Goal: Task Accomplishment & Management: Manage account settings

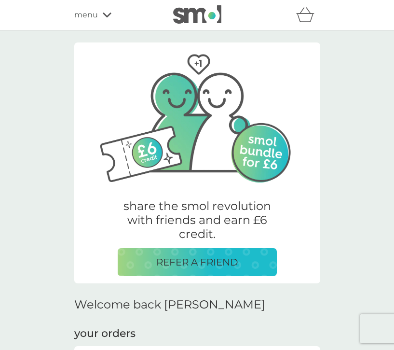
click at [310, 19] on icon "basket" at bounding box center [305, 14] width 18 height 15
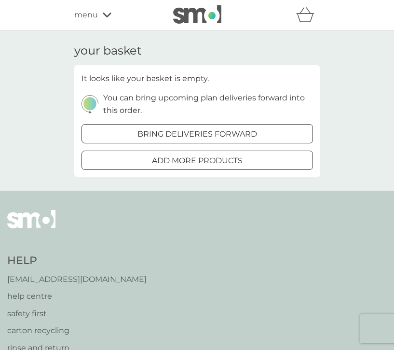
click at [310, 19] on icon "basket" at bounding box center [305, 14] width 18 height 15
click at [103, 18] on div "menu" at bounding box center [115, 15] width 82 height 13
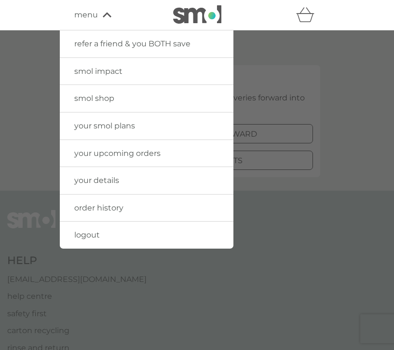
click at [82, 235] on span "logout" at bounding box center [87, 234] width 26 height 9
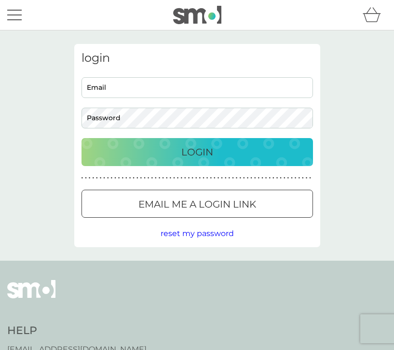
click at [122, 84] on input "Email" at bounding box center [196, 87] width 231 height 21
type input "sallywakefield@hotmail.co.uk"
click at [188, 162] on button "Login" at bounding box center [196, 152] width 231 height 28
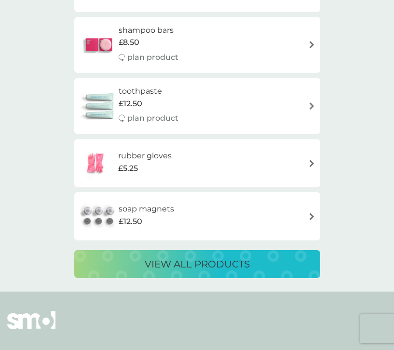
scroll to position [1674, 0]
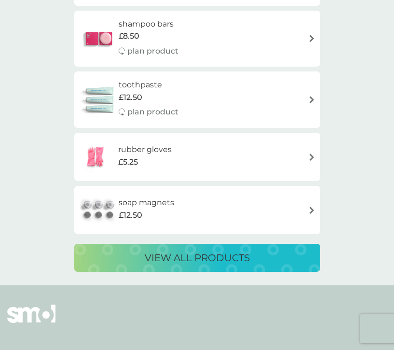
click at [254, 213] on div "soap magnets £12.50" at bounding box center [197, 210] width 236 height 34
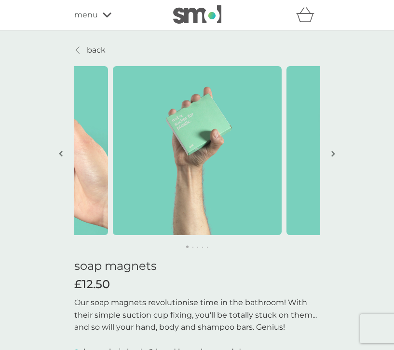
click at [334, 152] on img "button" at bounding box center [333, 153] width 4 height 7
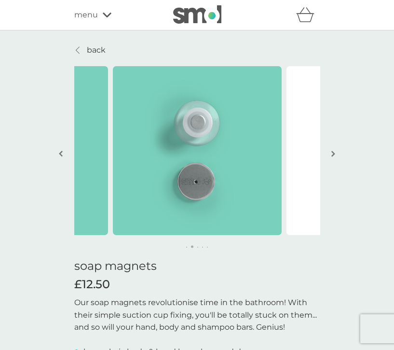
click at [334, 152] on img "button" at bounding box center [333, 153] width 4 height 7
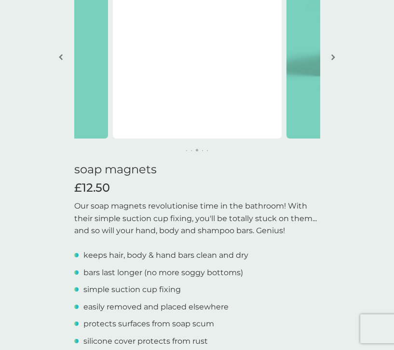
scroll to position [92, 0]
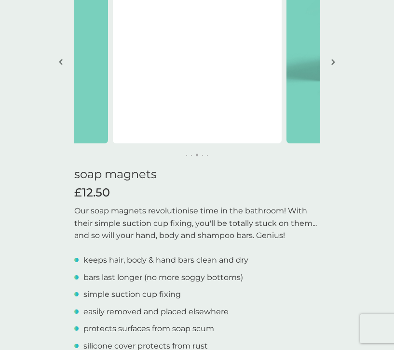
click at [333, 56] on button "button" at bounding box center [333, 63] width 7 height 48
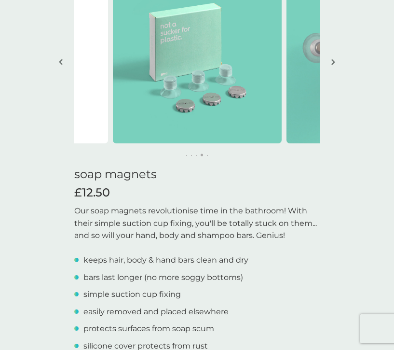
scroll to position [0, 0]
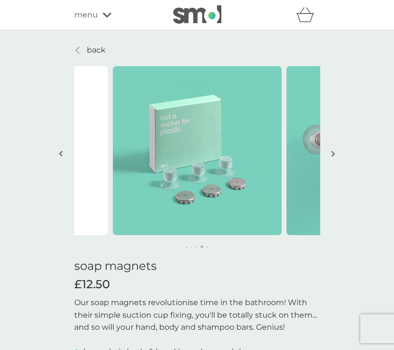
click at [93, 50] on p "back" at bounding box center [96, 50] width 19 height 13
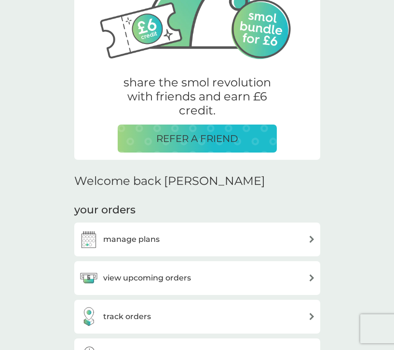
scroll to position [124, 0]
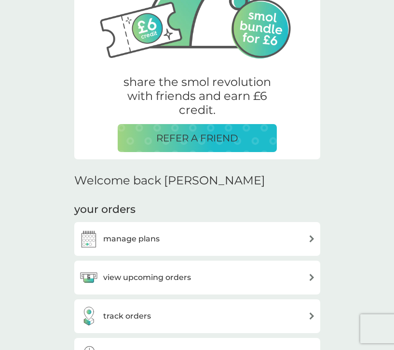
click at [259, 280] on div "view upcoming orders" at bounding box center [197, 277] width 236 height 19
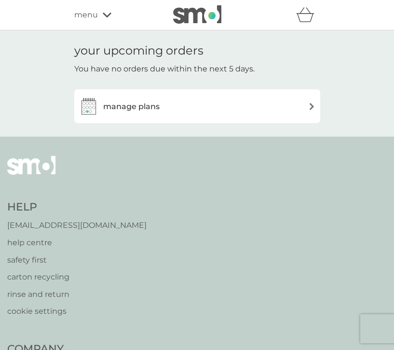
click at [229, 110] on div "manage plans" at bounding box center [197, 105] width 236 height 19
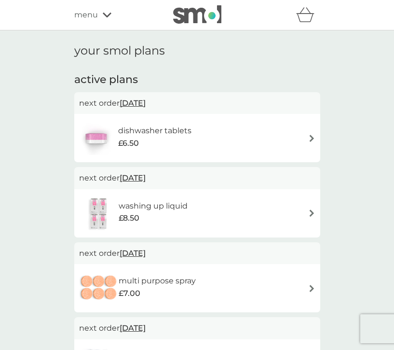
click at [101, 30] on div "refer a friend & you BOTH save smol impact smol shop your smol plans your upcom…" at bounding box center [197, 15] width 394 height 30
click at [103, 25] on div "refer a friend & you BOTH save smol impact smol shop your smol plans your upcom…" at bounding box center [197, 15] width 394 height 30
click at [101, 19] on div "menu" at bounding box center [115, 15] width 82 height 13
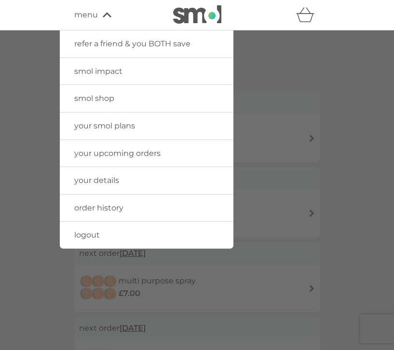
click at [113, 214] on link "order history" at bounding box center [147, 207] width 174 height 27
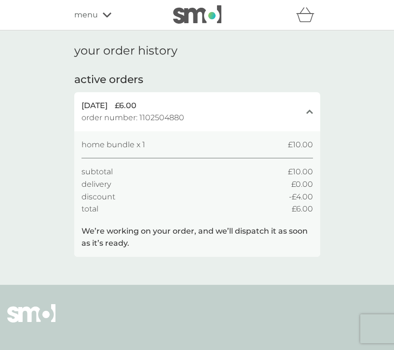
click at [96, 20] on span "menu" at bounding box center [86, 15] width 24 height 13
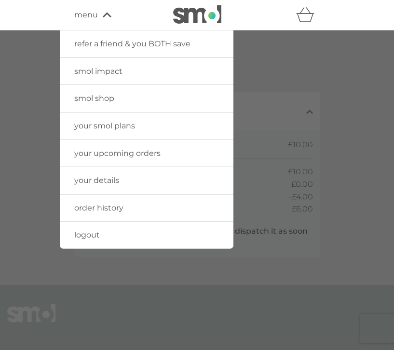
click at [297, 56] on div at bounding box center [197, 205] width 394 height 350
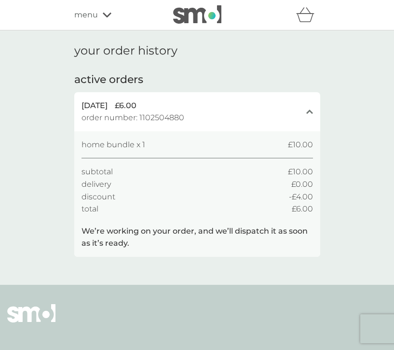
click at [89, 15] on span "menu" at bounding box center [86, 15] width 24 height 13
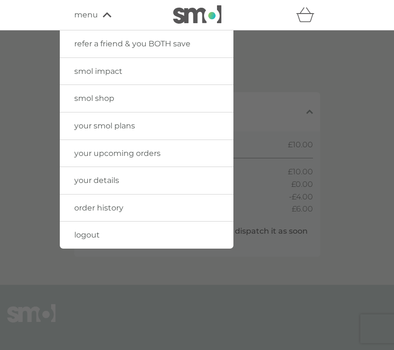
click at [103, 236] on link "logout" at bounding box center [147, 234] width 174 height 27
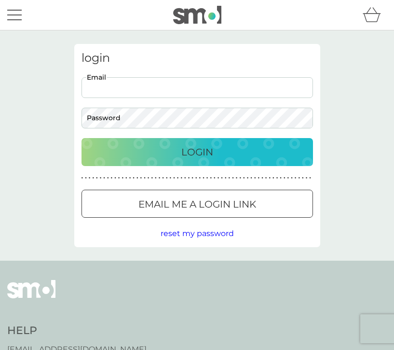
click at [154, 84] on input "Email" at bounding box center [196, 87] width 231 height 21
type input "alittlebitgood@outlook.com"
click at [81, 138] on button "Login" at bounding box center [196, 152] width 231 height 28
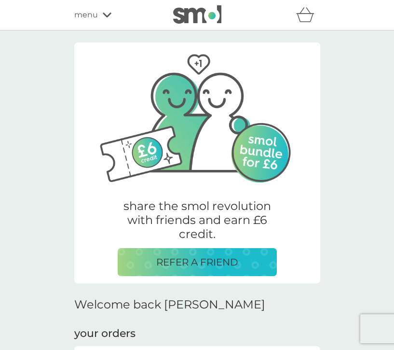
click at [109, 15] on icon at bounding box center [107, 15] width 9 height 6
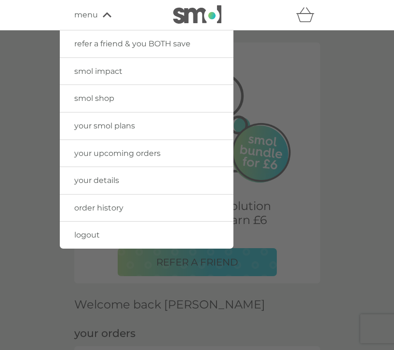
click at [106, 210] on span "order history" at bounding box center [98, 207] width 49 height 9
